Goal: Information Seeking & Learning: Learn about a topic

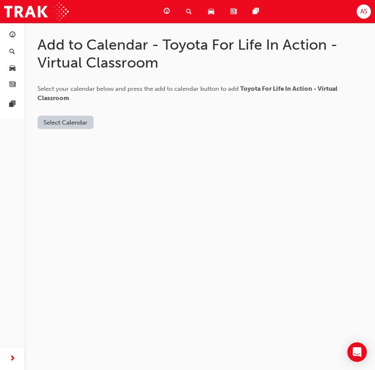
click at [41, 120] on button "Select Calendar" at bounding box center [65, 122] width 56 height 13
click at [69, 141] on div "[DOMAIN_NAME]" at bounding box center [66, 141] width 49 height 9
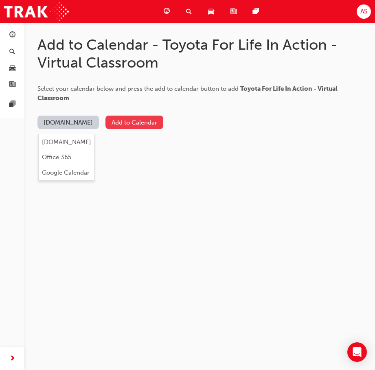
click at [107, 124] on button "Add to Calendar" at bounding box center [134, 122] width 58 height 13
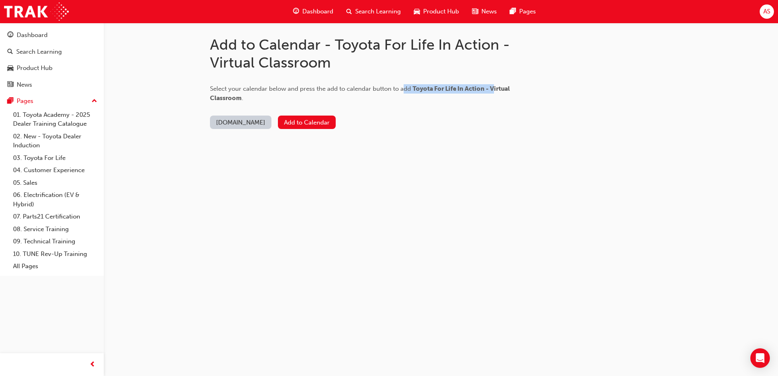
drag, startPoint x: 495, startPoint y: 89, endPoint x: 338, endPoint y: 68, distance: 158.5
click at [338, 68] on div "Add to Calendar - Toyota For Life In Action - Virtual Classroom Select your cal…" at bounding box center [372, 76] width 325 height 106
click at [247, 44] on h1 "Add to Calendar - Toyota For Life In Action - Virtual Classroom" at bounding box center [372, 53] width 325 height 35
click at [374, 10] on span "AS" at bounding box center [766, 11] width 7 height 9
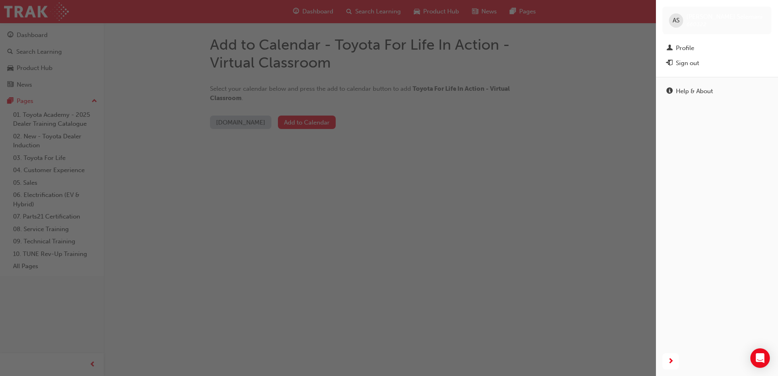
click at [374, 40] on div "button" at bounding box center [328, 188] width 656 height 376
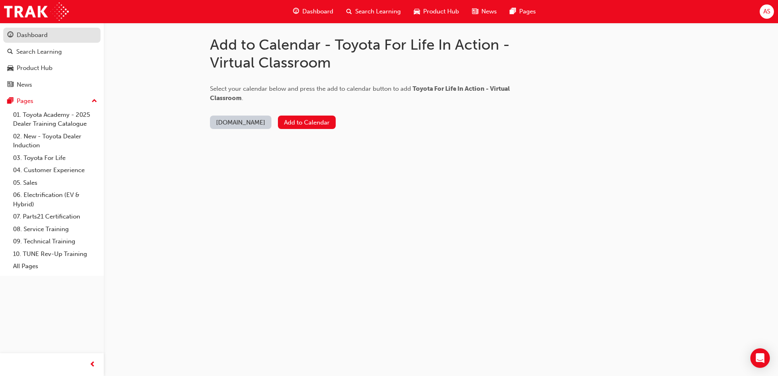
click at [38, 37] on div "Dashboard" at bounding box center [32, 35] width 31 height 9
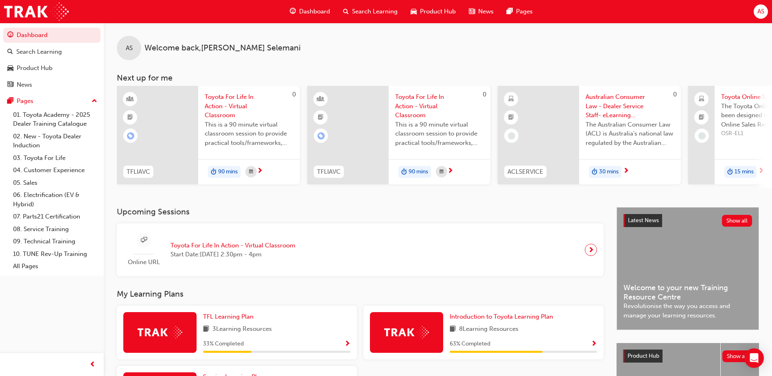
scroll to position [110, 0]
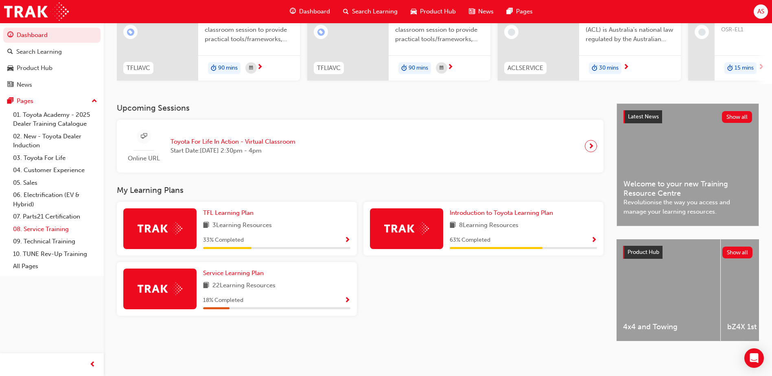
click at [65, 231] on link "08. Service Training" at bounding box center [55, 229] width 91 height 13
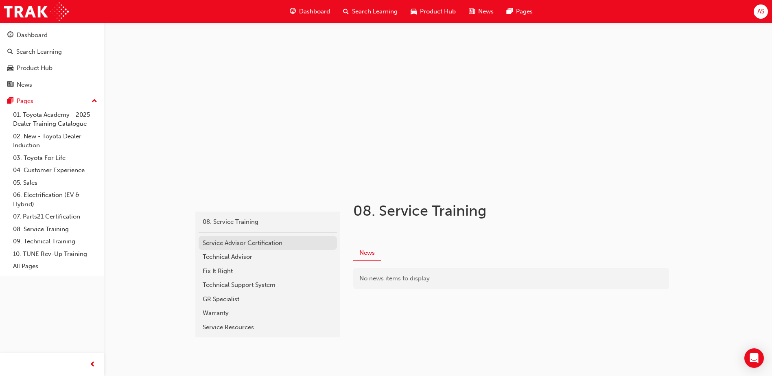
click at [262, 244] on div "Service Advisor Certification" at bounding box center [268, 242] width 130 height 9
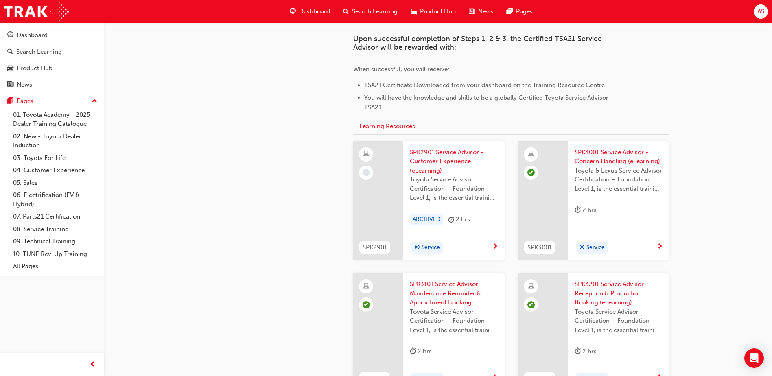
scroll to position [895, 0]
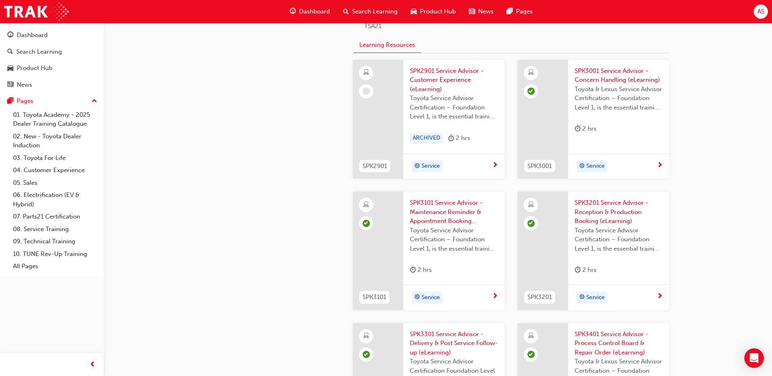
click at [374, 169] on div "Service" at bounding box center [451, 166] width 82 height 12
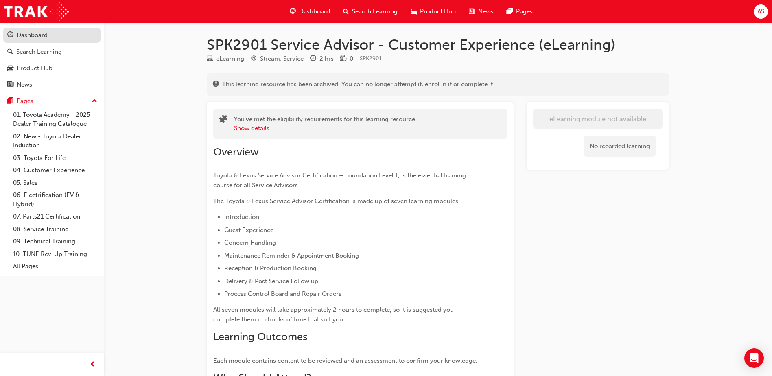
click at [45, 34] on div "Dashboard" at bounding box center [32, 35] width 31 height 9
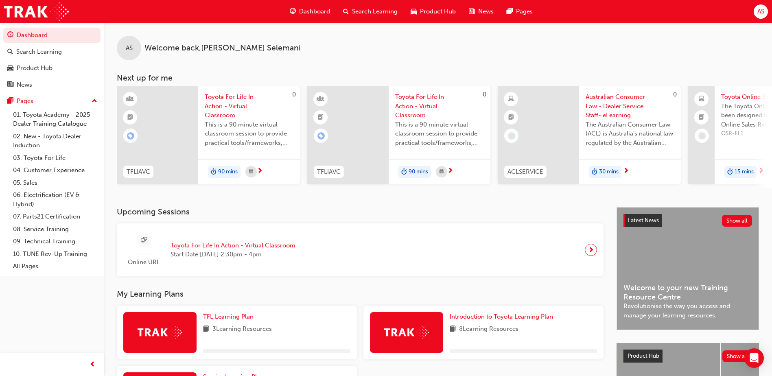
scroll to position [110, 0]
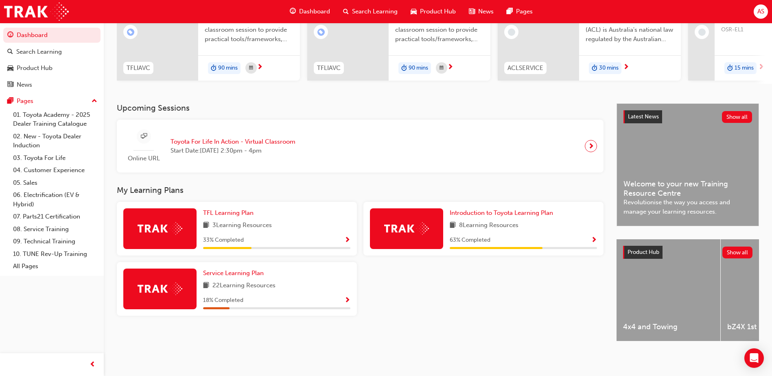
click at [328, 237] on div "33 % Completed" at bounding box center [276, 240] width 147 height 10
click at [344, 236] on div "33 % Completed" at bounding box center [276, 240] width 147 height 10
click at [347, 237] on span "Show Progress" at bounding box center [347, 240] width 6 height 7
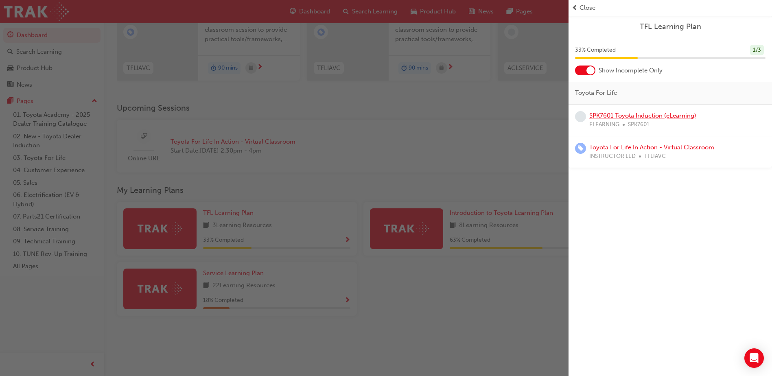
click at [374, 117] on link "SPK7601 Toyota Induction (eLearning)" at bounding box center [642, 115] width 107 height 7
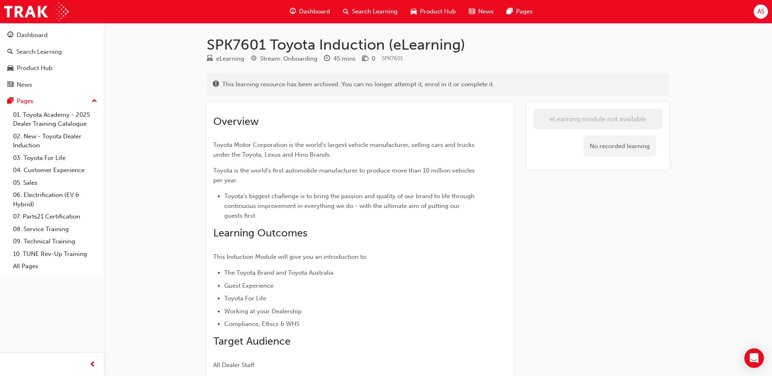
scroll to position [41, 0]
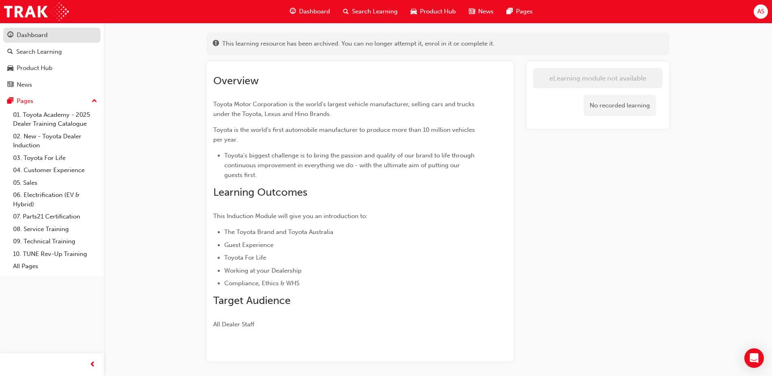
click at [57, 37] on div "Dashboard" at bounding box center [51, 35] width 89 height 10
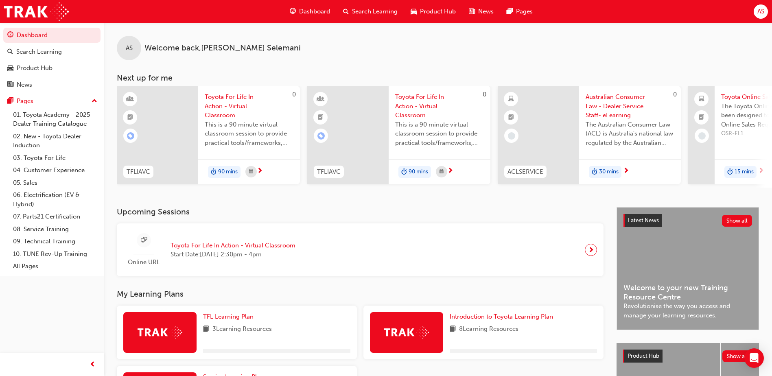
scroll to position [110, 0]
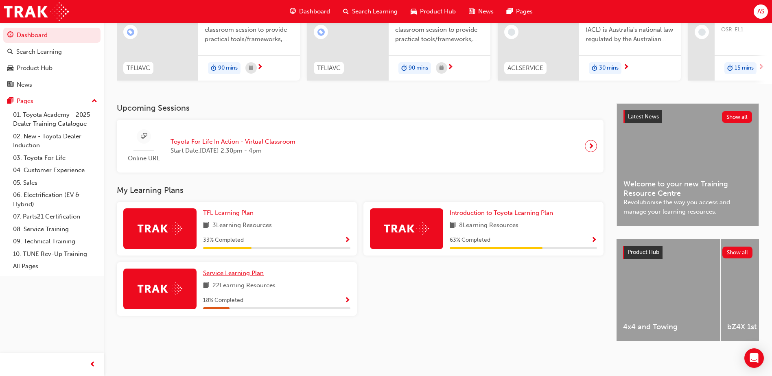
click at [214, 271] on span "Service Learning Plan" at bounding box center [233, 272] width 61 height 7
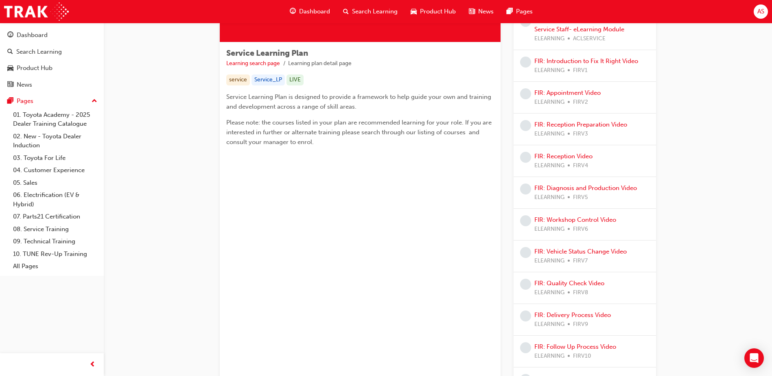
scroll to position [41, 0]
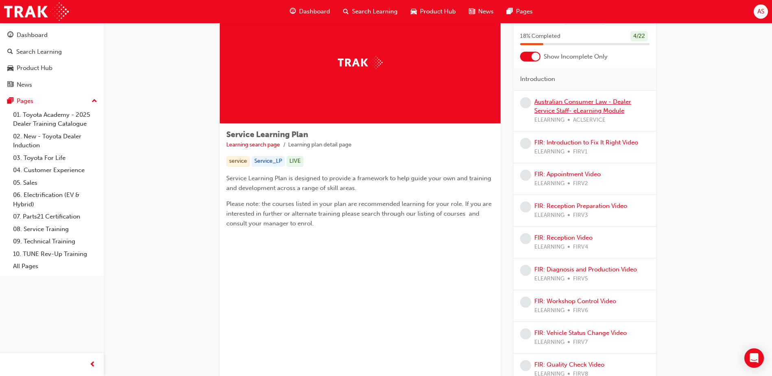
click at [374, 104] on link "Australian Consumer Law - Dealer Service Staff- eLearning Module" at bounding box center [582, 106] width 97 height 17
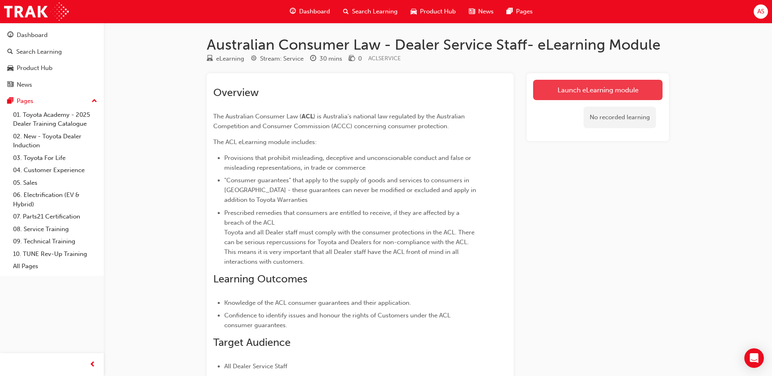
click at [374, 90] on link "Launch eLearning module" at bounding box center [597, 90] width 129 height 20
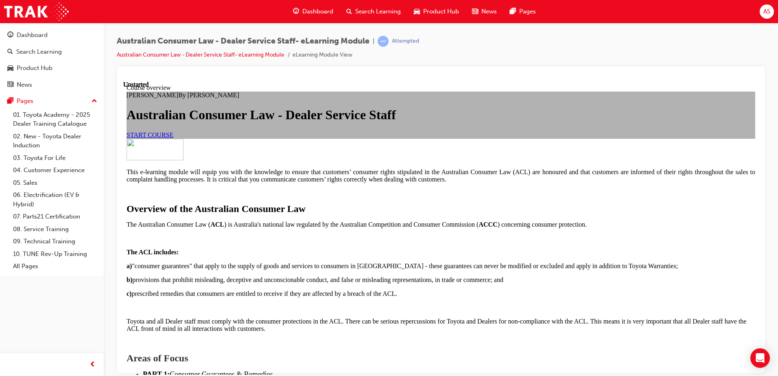
click at [173, 138] on link "START COURSE" at bounding box center [150, 134] width 47 height 7
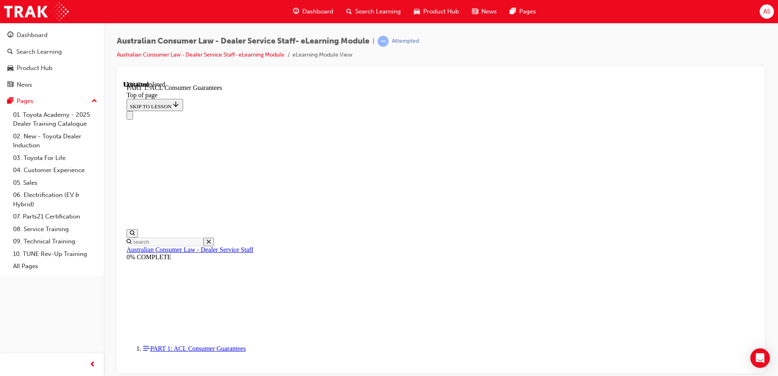
click button "CONTINUE"
drag, startPoint x: 680, startPoint y: 317, endPoint x: 670, endPoint y: 327, distance: 14.4
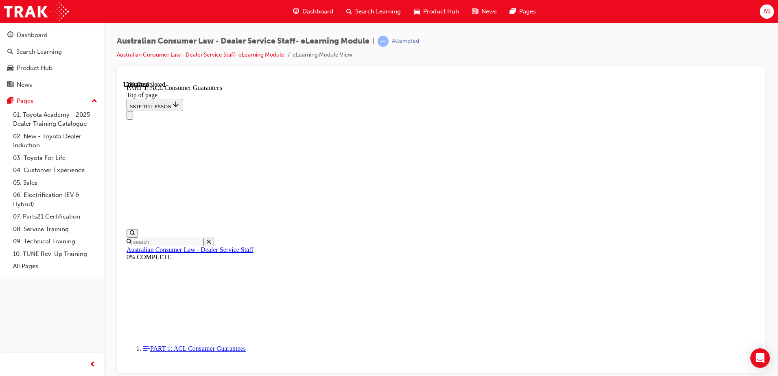
click button "CONTINUE"
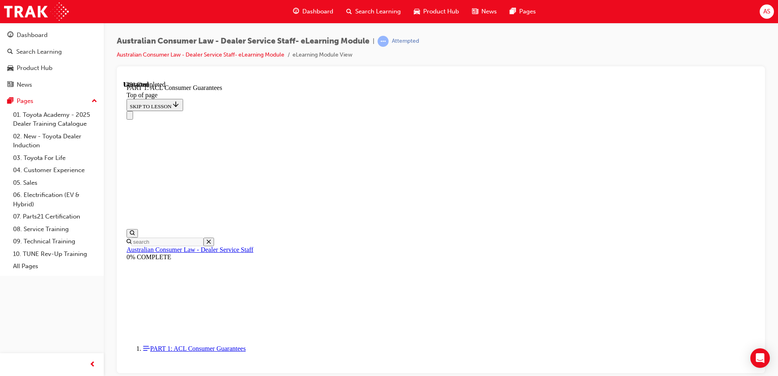
click button "CONTINUE"
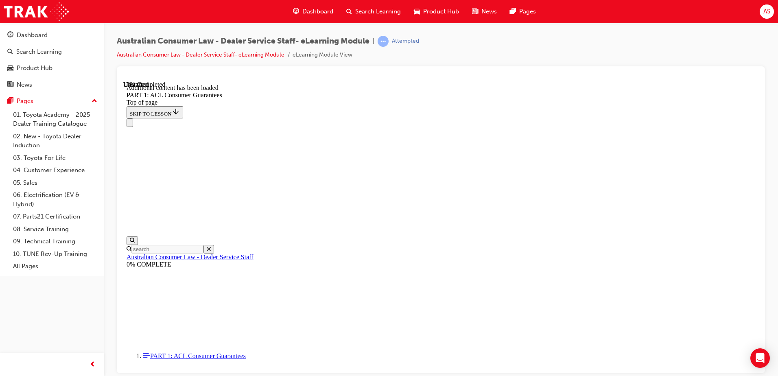
scroll to position [1572, 0]
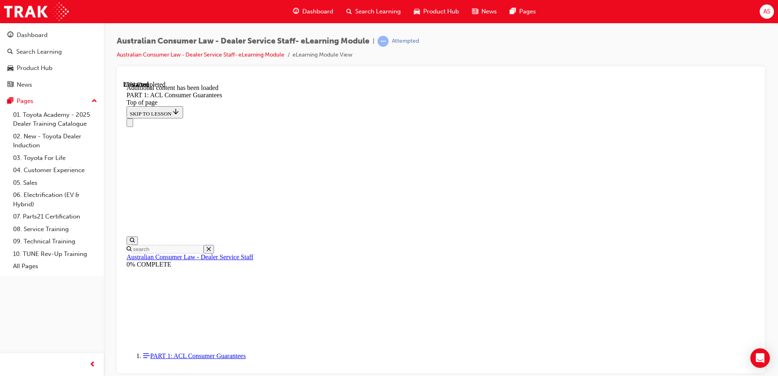
drag, startPoint x: 341, startPoint y: 151, endPoint x: 626, endPoint y: 171, distance: 285.1
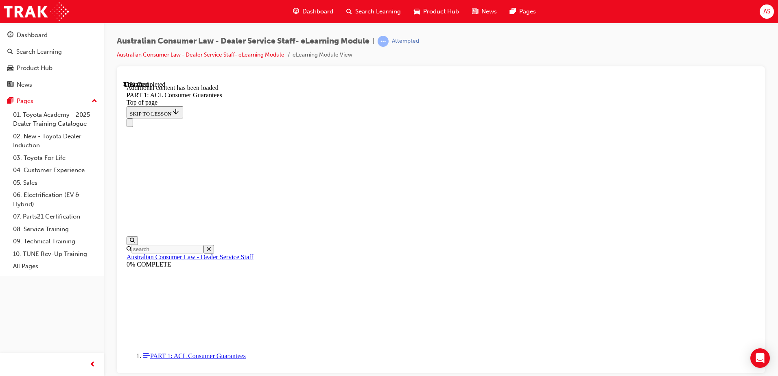
scroll to position [3087, 0]
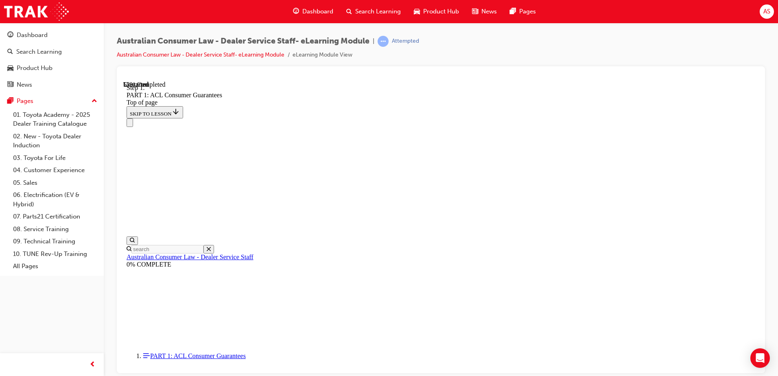
scroll to position [3643, 0]
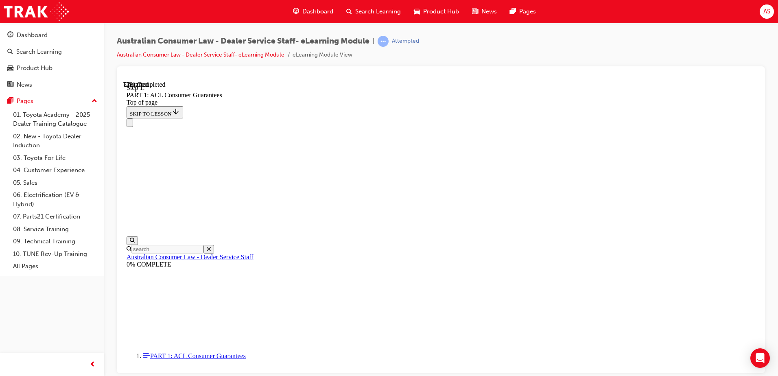
scroll to position [3991, 0]
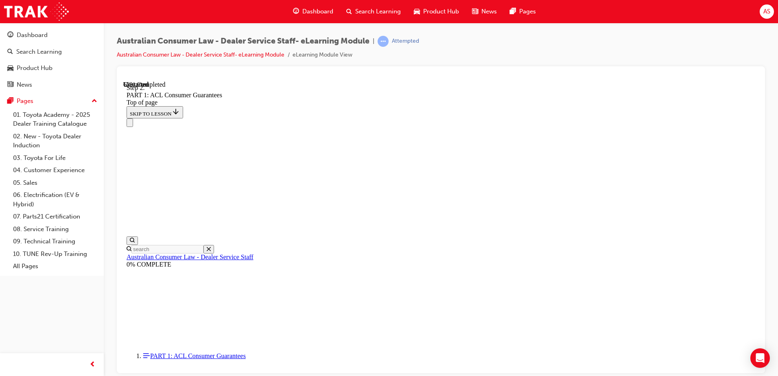
drag, startPoint x: 455, startPoint y: 249, endPoint x: 478, endPoint y: 233, distance: 27.8
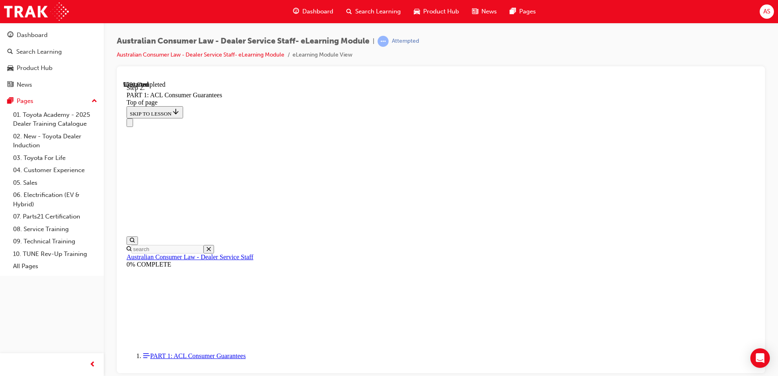
drag, startPoint x: 454, startPoint y: 201, endPoint x: 554, endPoint y: 156, distance: 110.0
drag, startPoint x: 462, startPoint y: 231, endPoint x: 465, endPoint y: 225, distance: 6.4
drag, startPoint x: 458, startPoint y: 240, endPoint x: 512, endPoint y: 191, distance: 72.6
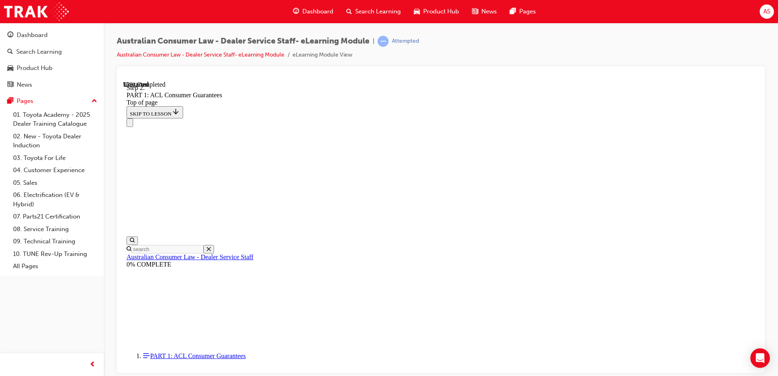
drag, startPoint x: 442, startPoint y: 292, endPoint x: 542, endPoint y: 195, distance: 139.0
drag, startPoint x: 420, startPoint y: 290, endPoint x: 515, endPoint y: 242, distance: 105.9
drag, startPoint x: 405, startPoint y: 337, endPoint x: 484, endPoint y: 288, distance: 93.0
drag, startPoint x: 421, startPoint y: 349, endPoint x: 485, endPoint y: 349, distance: 63.9
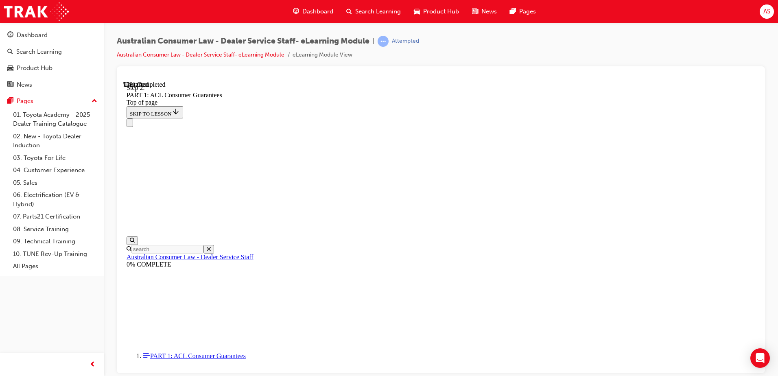
scroll to position [8588, 0]
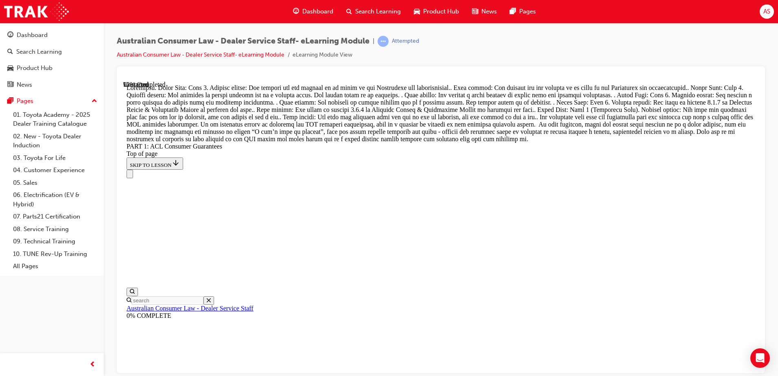
scroll to position [8837, 0]
drag, startPoint x: 440, startPoint y: 108, endPoint x: 482, endPoint y: 256, distance: 153.4
drag, startPoint x: 422, startPoint y: 203, endPoint x: 464, endPoint y: 205, distance: 42.4
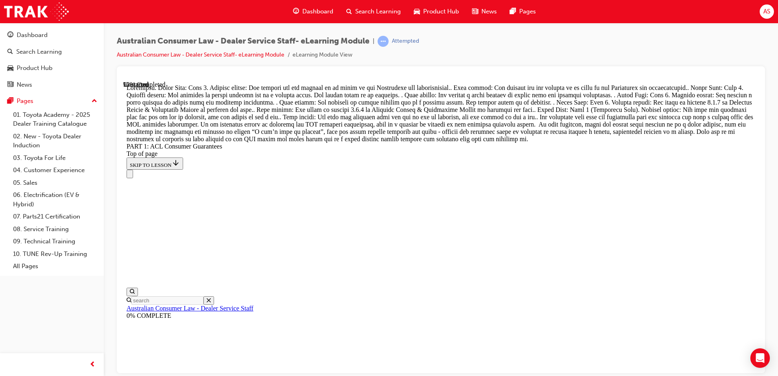
drag, startPoint x: 442, startPoint y: 168, endPoint x: 495, endPoint y: 317, distance: 158.1
drag, startPoint x: 439, startPoint y: 160, endPoint x: 499, endPoint y: 159, distance: 59.8
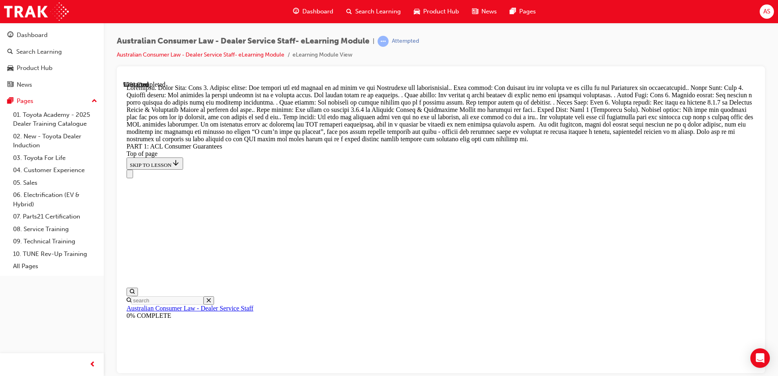
drag, startPoint x: 436, startPoint y: 205, endPoint x: 456, endPoint y: 210, distance: 21.3
drag, startPoint x: 447, startPoint y: 240, endPoint x: 471, endPoint y: 206, distance: 42.0
drag, startPoint x: 436, startPoint y: 262, endPoint x: 490, endPoint y: 260, distance: 54.2
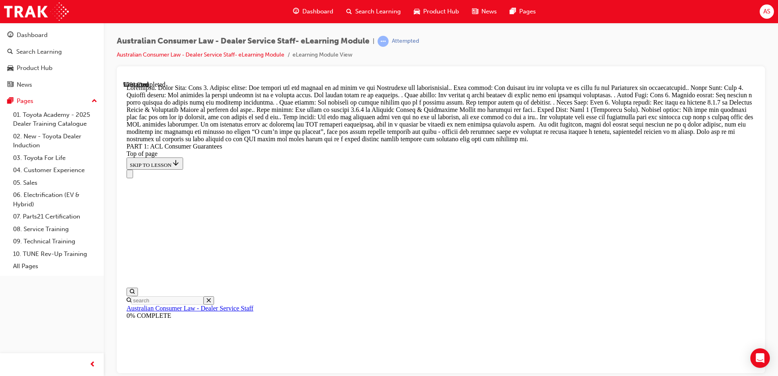
drag, startPoint x: 482, startPoint y: 254, endPoint x: 511, endPoint y: 249, distance: 30.2
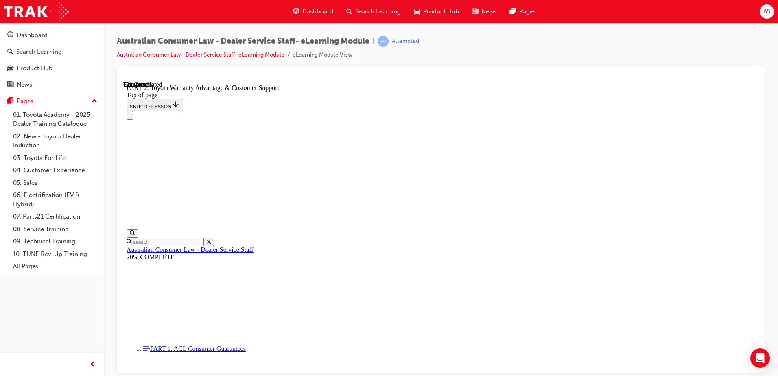
scroll to position [612, 0]
click button "CONTINUE"
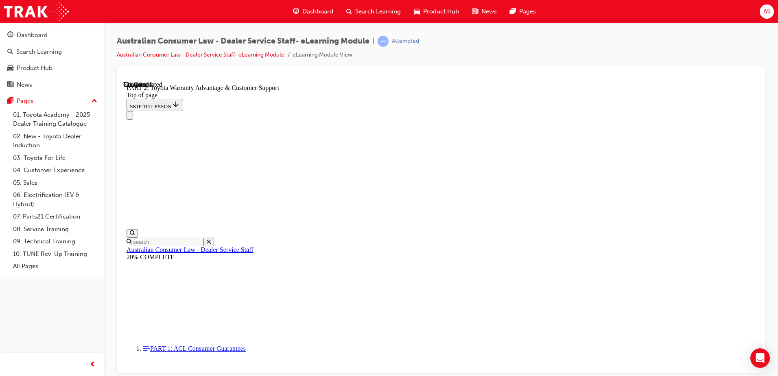
click button "CONTINUE"
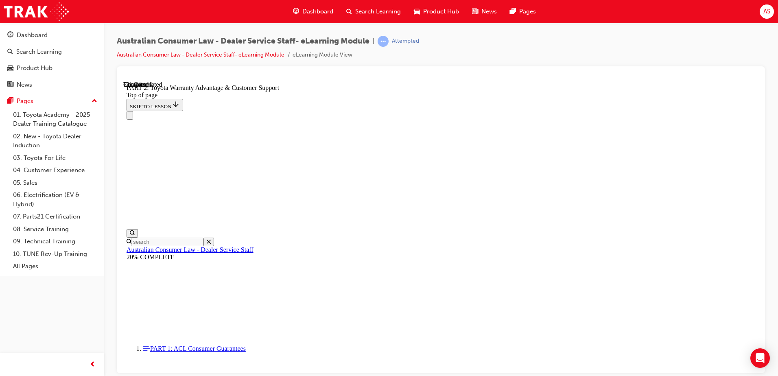
click button "CONTINUE"
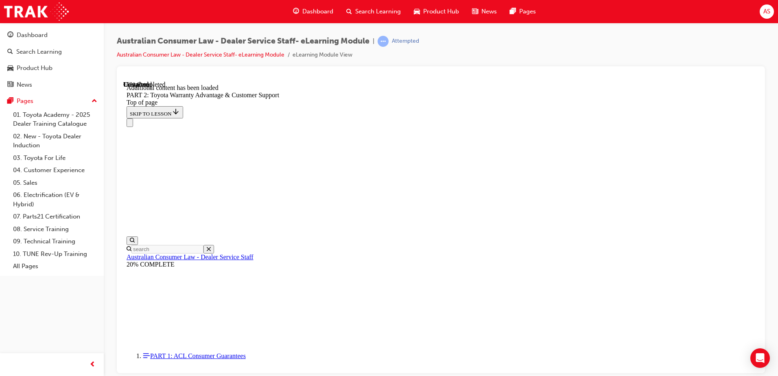
scroll to position [836, 0]
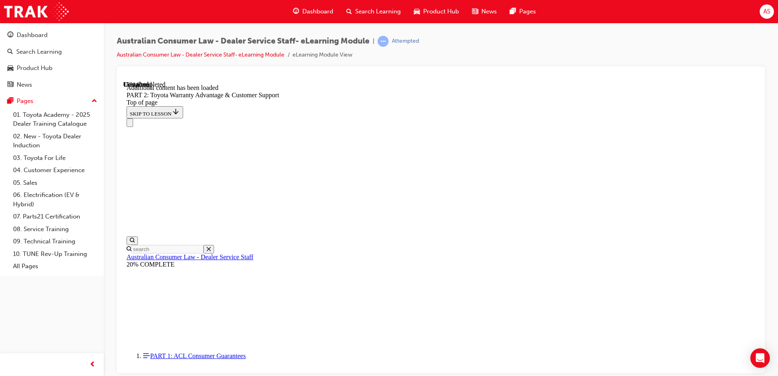
drag, startPoint x: 698, startPoint y: 297, endPoint x: 692, endPoint y: 299, distance: 6.7
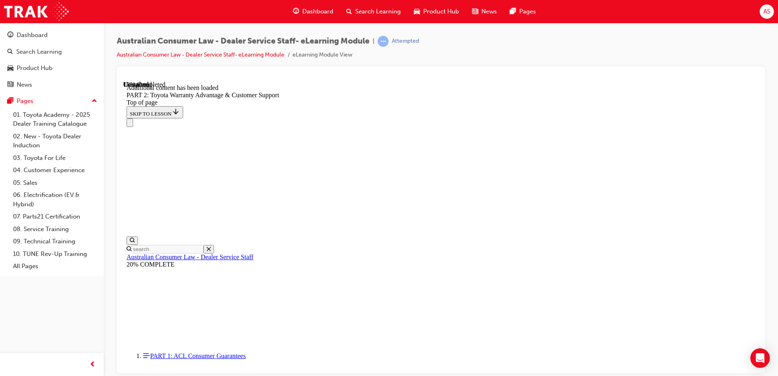
click button "CONTINUE"
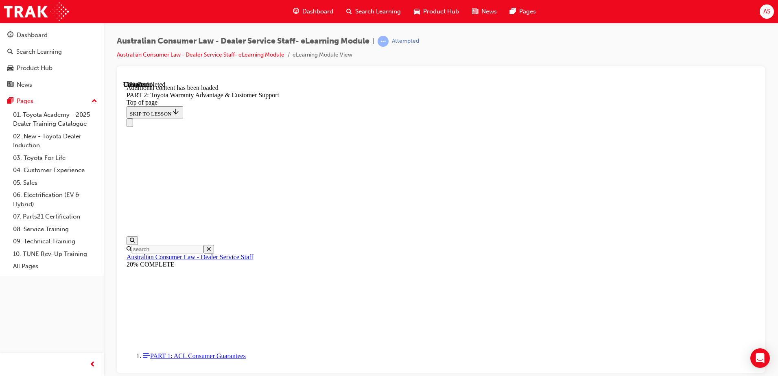
click button "CONTINUE"
drag, startPoint x: 558, startPoint y: 304, endPoint x: 555, endPoint y: 312, distance: 8.2
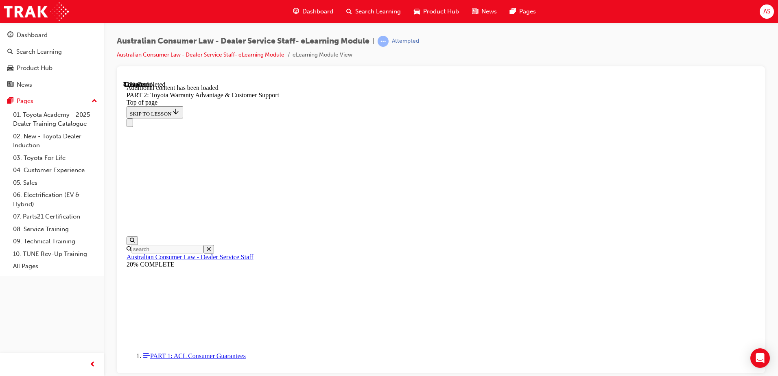
scroll to position [1436, 0]
click button "CONTINUE"
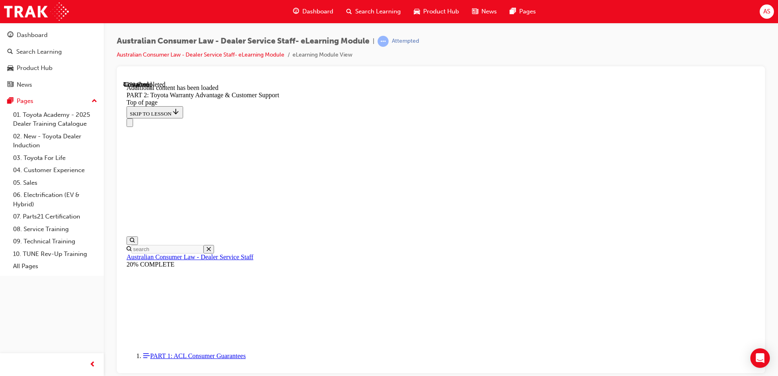
scroll to position [1511, 0]
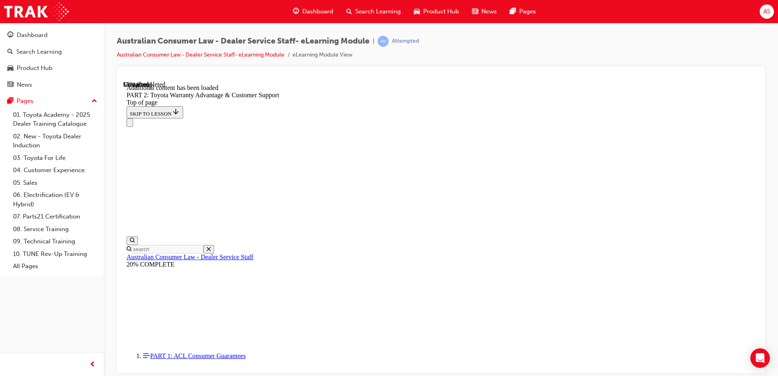
scroll to position [1826, 0]
click button "CONTINUE"
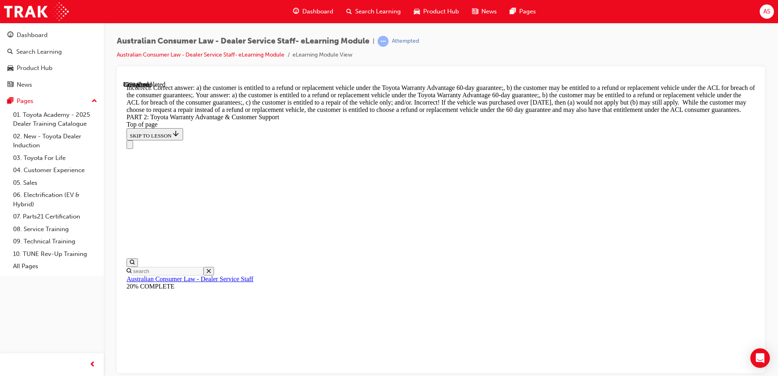
scroll to position [3127, 0]
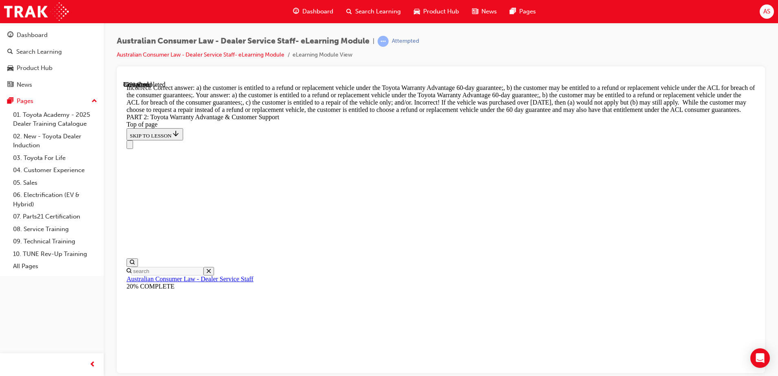
scroll to position [2996, 0]
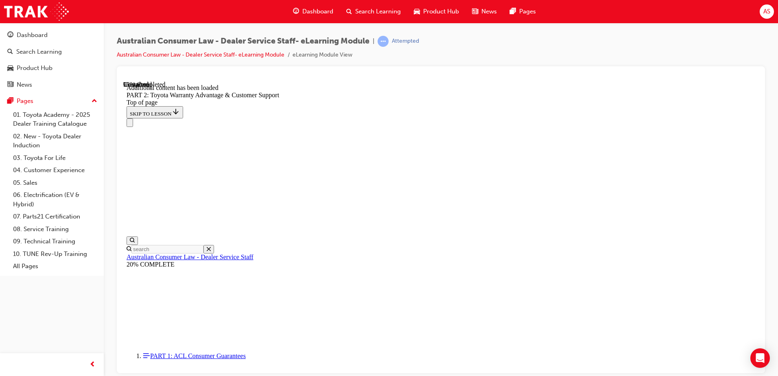
scroll to position [3386, 0]
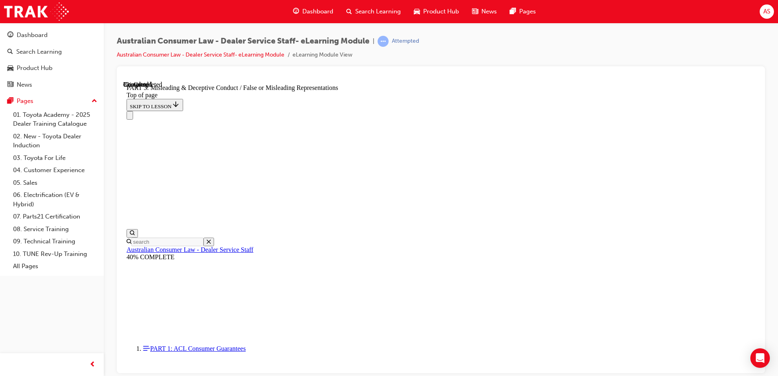
scroll to position [591, 0]
click button "CONTINUE"
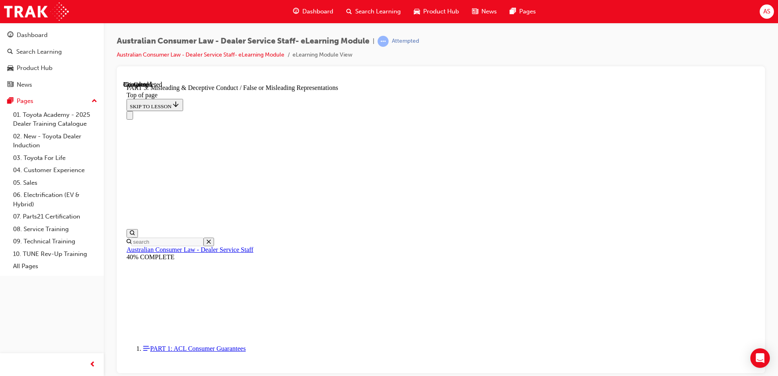
click button "CONTINUE"
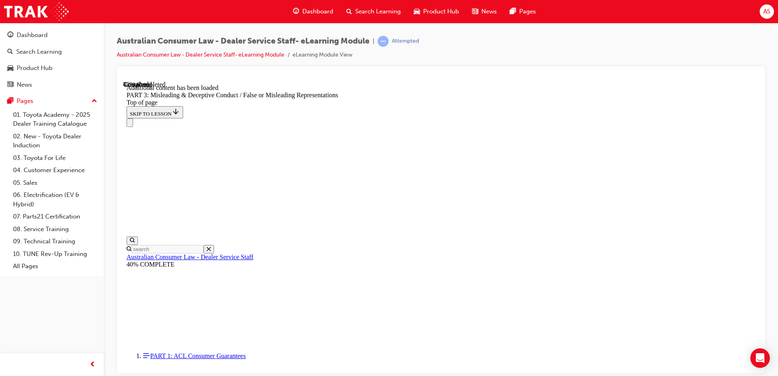
scroll to position [1895, 0]
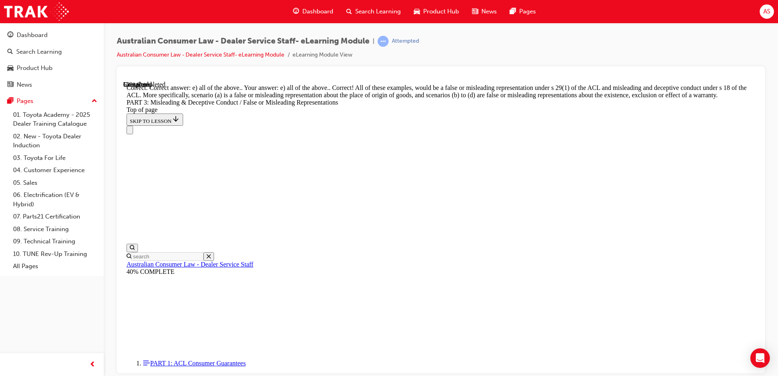
scroll to position [2151, 0]
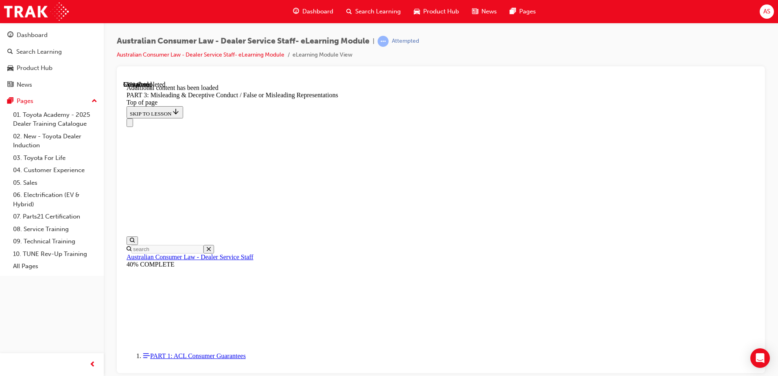
click button "CONTINUE"
